Goal: Transaction & Acquisition: Purchase product/service

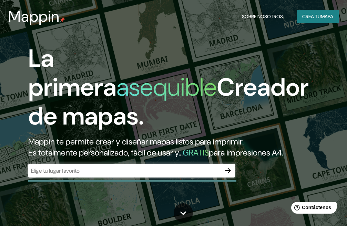
click at [75, 173] on input "text" at bounding box center [124, 171] width 193 height 8
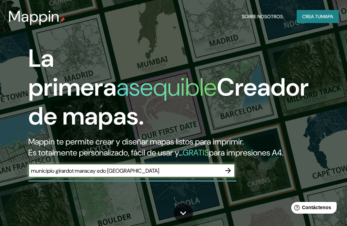
type input "municipio girardot maracay edo [GEOGRAPHIC_DATA]"
click at [230, 173] on icon "button" at bounding box center [228, 171] width 8 height 8
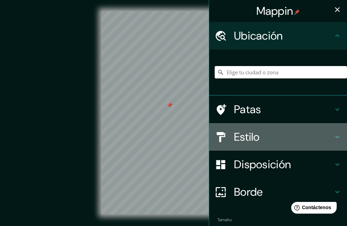
click at [241, 134] on font "Estilo" at bounding box center [247, 137] width 26 height 14
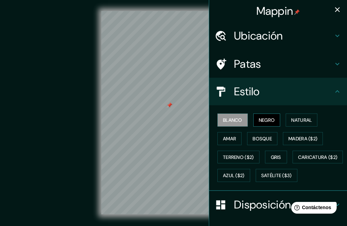
click at [259, 123] on font "Negro" at bounding box center [267, 120] width 16 height 6
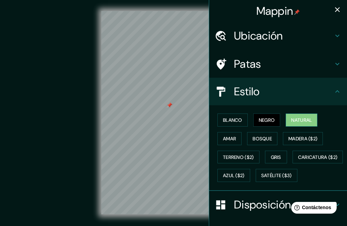
click at [291, 123] on font "Natural" at bounding box center [301, 120] width 21 height 6
click at [226, 134] on font "Amar" at bounding box center [229, 138] width 13 height 9
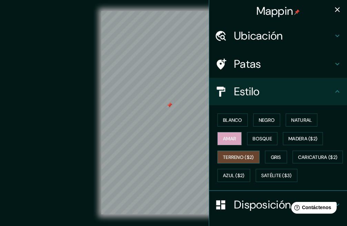
click at [239, 158] on font "Terreno ($2)" at bounding box center [238, 157] width 31 height 6
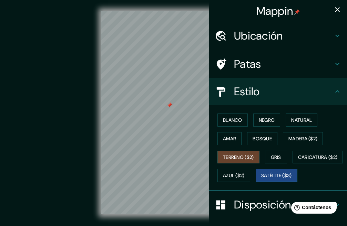
click at [261, 180] on font "Satélite ($3)" at bounding box center [276, 175] width 31 height 9
click at [333, 8] on icon "button" at bounding box center [337, 10] width 8 height 8
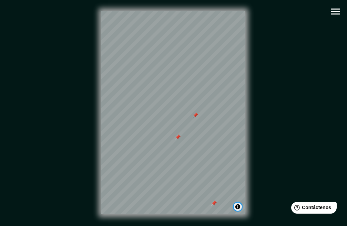
click at [236, 206] on button "Activar o desactivar atribución" at bounding box center [238, 207] width 8 height 8
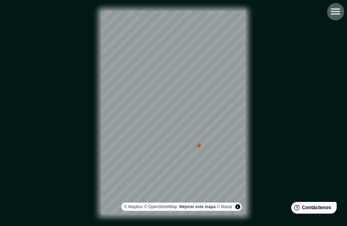
click at [338, 8] on icon "button" at bounding box center [335, 12] width 12 height 12
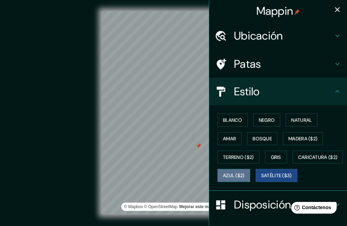
click at [245, 172] on font "Azul ($2)" at bounding box center [234, 175] width 22 height 9
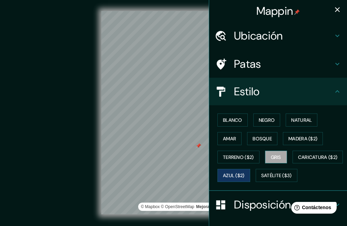
click at [272, 156] on font "Gris" at bounding box center [276, 157] width 10 height 6
click at [258, 139] on font "Bosque" at bounding box center [261, 139] width 19 height 6
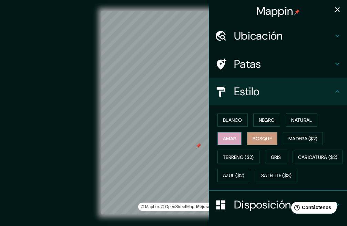
click at [225, 139] on font "Amar" at bounding box center [229, 139] width 13 height 6
click at [236, 112] on div "Blanco Negro Natural Amar Bosque Madera ($2) Terreno ($2) Gris Caricatura ($2) …" at bounding box center [281, 148] width 132 height 74
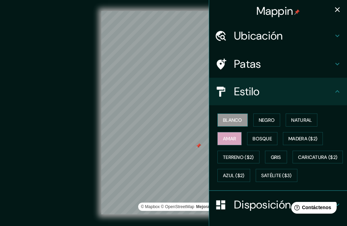
click at [235, 117] on font "Blanco" at bounding box center [232, 120] width 19 height 6
click at [262, 117] on font "Negro" at bounding box center [267, 120] width 16 height 6
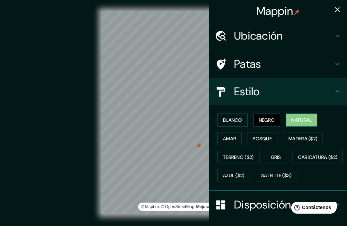
click at [291, 118] on font "Natural" at bounding box center [301, 120] width 21 height 6
click at [263, 65] on h4 "Patas" at bounding box center [283, 64] width 99 height 14
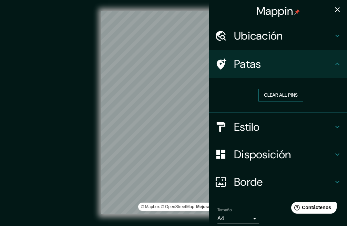
click at [266, 94] on button "Clear all pins" at bounding box center [280, 95] width 45 height 13
click at [250, 156] on font "Disposición" at bounding box center [262, 154] width 57 height 14
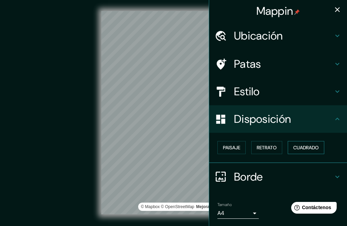
click at [294, 148] on font "Cuadrado" at bounding box center [305, 148] width 25 height 6
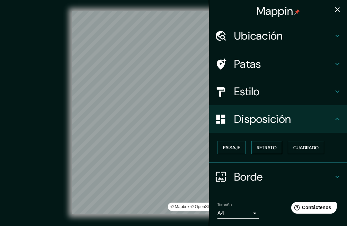
click at [258, 149] on font "Retrato" at bounding box center [267, 148] width 20 height 6
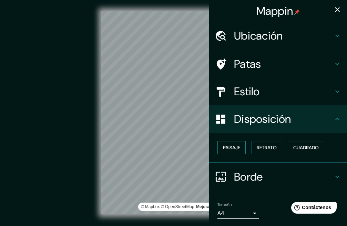
click at [223, 149] on font "Paisaje" at bounding box center [231, 148] width 17 height 6
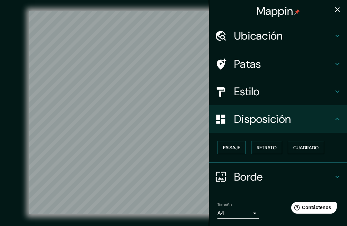
click at [266, 67] on h4 "Patas" at bounding box center [283, 64] width 99 height 14
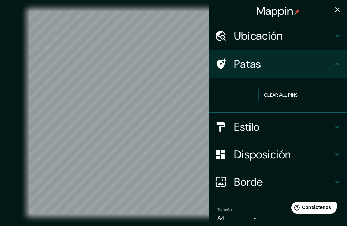
scroll to position [27, 0]
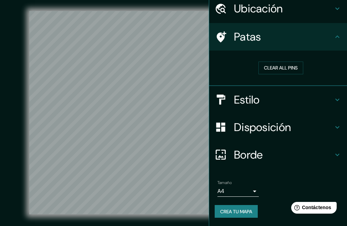
click at [263, 152] on h4 "Borde" at bounding box center [283, 155] width 99 height 14
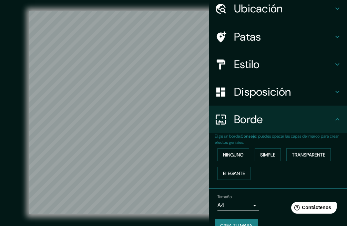
click at [239, 162] on div "Ninguno Simple Transparente Elegante" at bounding box center [281, 164] width 132 height 37
click at [238, 160] on button "Ninguno" at bounding box center [233, 154] width 32 height 13
click at [263, 158] on font "Simple" at bounding box center [267, 155] width 15 height 6
click at [244, 169] on button "Elegante" at bounding box center [233, 173] width 33 height 13
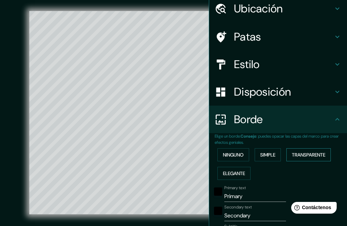
click at [310, 159] on font "Transparente" at bounding box center [308, 155] width 33 height 9
click at [236, 155] on font "Ninguno" at bounding box center [233, 155] width 21 height 6
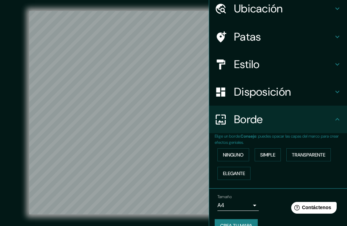
click at [245, 10] on font "Ubicación" at bounding box center [258, 8] width 49 height 14
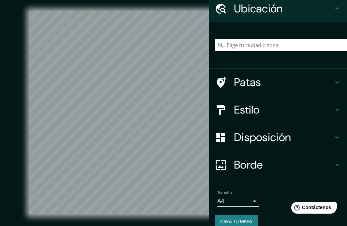
click at [240, 44] on input "Elige tu ciudad o zona" at bounding box center [281, 45] width 132 height 12
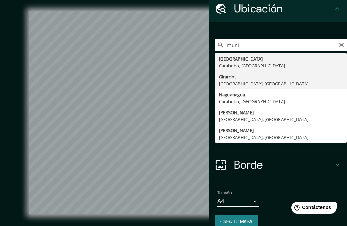
type input "Girardot, [GEOGRAPHIC_DATA], [GEOGRAPHIC_DATA]"
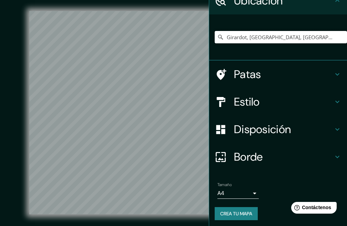
scroll to position [38, 0]
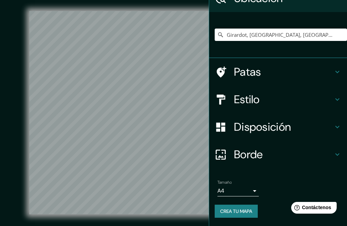
click at [238, 209] on font "Crea tu mapa" at bounding box center [236, 211] width 32 height 6
click at [255, 195] on div "Tamaño A4 single" at bounding box center [278, 188] width 127 height 22
click at [250, 195] on body "Mappin Ubicación Girardot, [GEOGRAPHIC_DATA], [GEOGRAPHIC_DATA] Patas Estilo Di…" at bounding box center [173, 113] width 347 height 226
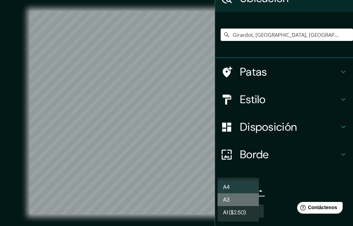
click at [230, 201] on li "A3" at bounding box center [237, 200] width 41 height 13
type input "a4"
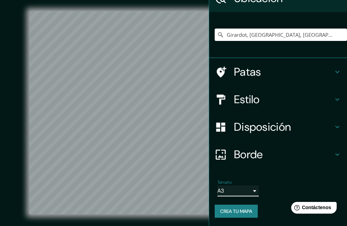
scroll to position [10, 0]
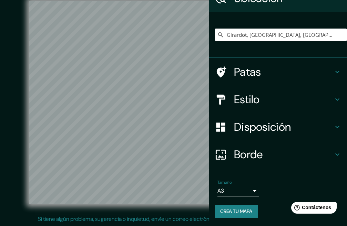
click at [240, 151] on font "Borde" at bounding box center [248, 154] width 29 height 14
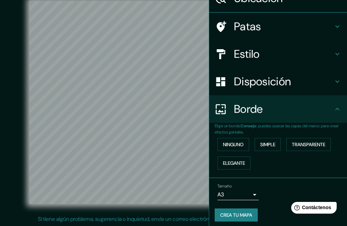
scroll to position [38, 0]
click at [255, 79] on font "Disposición" at bounding box center [262, 81] width 57 height 14
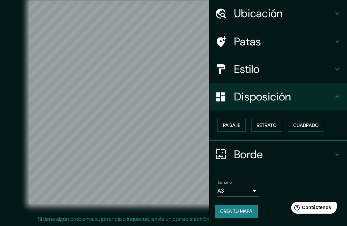
scroll to position [22, 0]
click at [253, 69] on font "Estilo" at bounding box center [247, 69] width 26 height 14
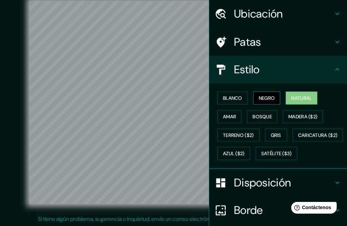
click at [276, 97] on button "Negro" at bounding box center [266, 98] width 27 height 13
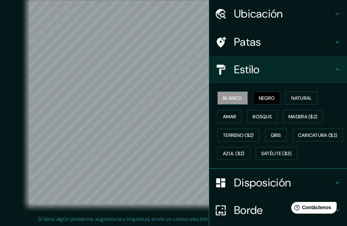
click at [217, 100] on button "Blanco" at bounding box center [232, 98] width 30 height 13
click at [263, 96] on font "Negro" at bounding box center [267, 98] width 16 height 6
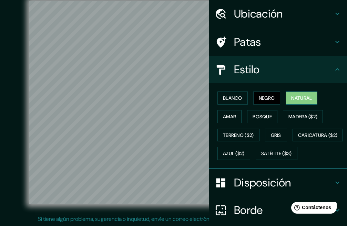
click at [312, 98] on button "Natural" at bounding box center [302, 98] width 32 height 13
